Goal: Browse casually: Explore the website without a specific task or goal

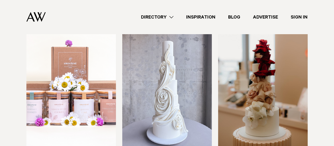
scroll to position [185, 0]
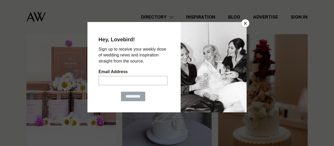
click at [246, 25] on button "Close" at bounding box center [245, 23] width 8 height 8
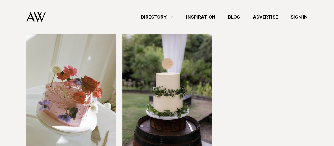
scroll to position [317, 0]
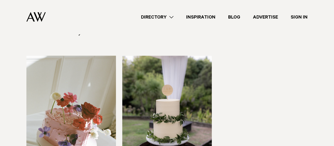
click at [167, 99] on img at bounding box center [167, 115] width 90 height 120
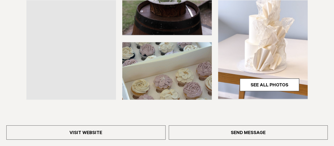
scroll to position [211, 0]
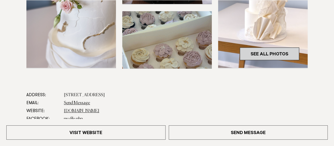
click at [258, 54] on link "See All Photos" at bounding box center [269, 53] width 59 height 13
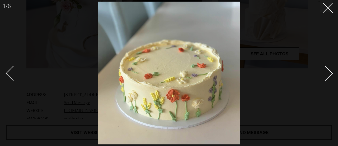
click at [330, 74] on div "Next slide" at bounding box center [325, 72] width 15 height 15
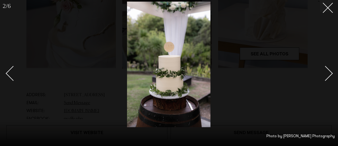
click at [330, 74] on div "Next slide" at bounding box center [325, 72] width 15 height 15
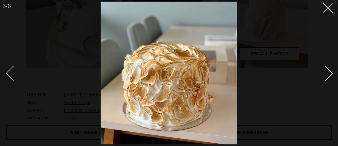
click at [330, 74] on div "Next slide" at bounding box center [325, 72] width 15 height 15
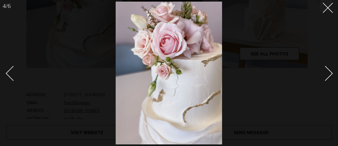
click at [330, 74] on div "Next slide" at bounding box center [325, 72] width 15 height 15
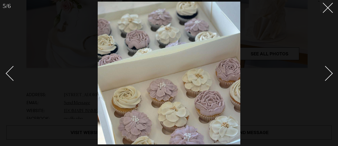
click at [330, 74] on div "Next slide" at bounding box center [325, 72] width 15 height 15
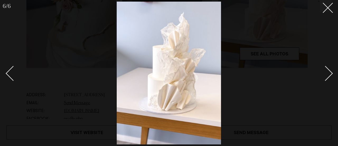
click at [332, 73] on div "Next slide" at bounding box center [325, 72] width 15 height 15
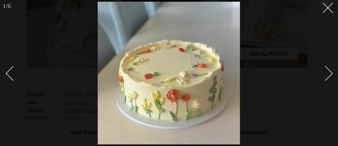
click at [332, 73] on div "Next slide" at bounding box center [325, 72] width 15 height 15
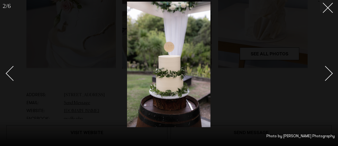
click at [332, 73] on div "Next slide" at bounding box center [325, 72] width 15 height 15
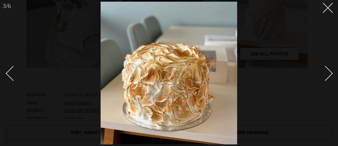
click at [332, 73] on div "Next slide" at bounding box center [325, 72] width 15 height 15
